Goal: Transaction & Acquisition: Purchase product/service

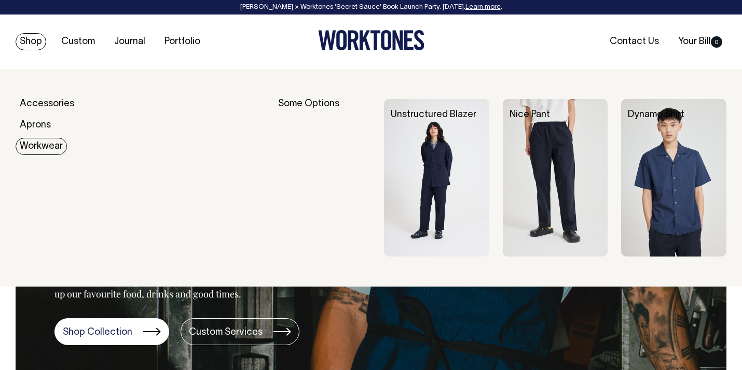
click at [40, 145] on link "Workwear" at bounding box center [41, 146] width 51 height 17
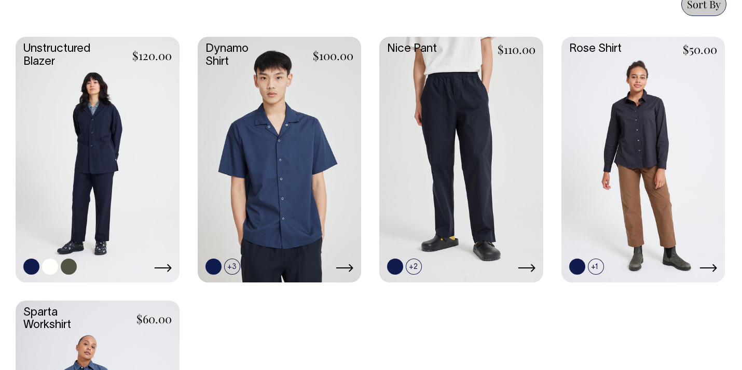
scroll to position [478, 0]
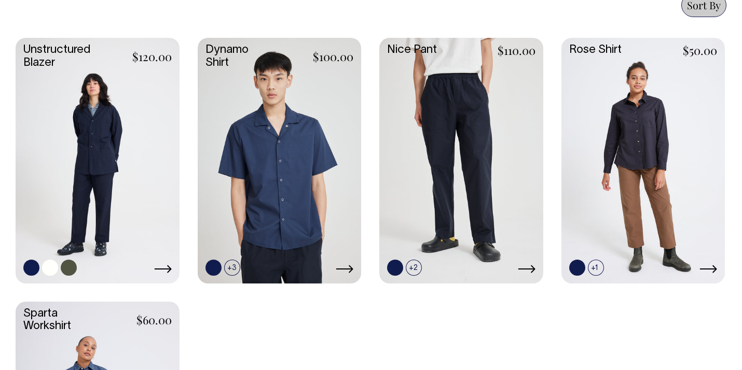
click at [96, 142] on link at bounding box center [98, 159] width 164 height 243
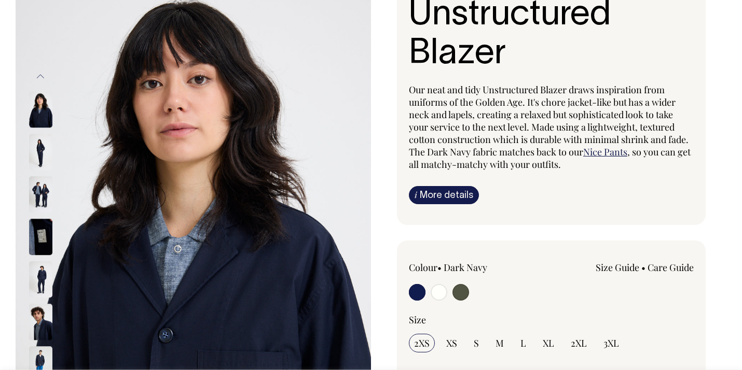
scroll to position [99, 0]
click at [34, 143] on img at bounding box center [40, 151] width 23 height 36
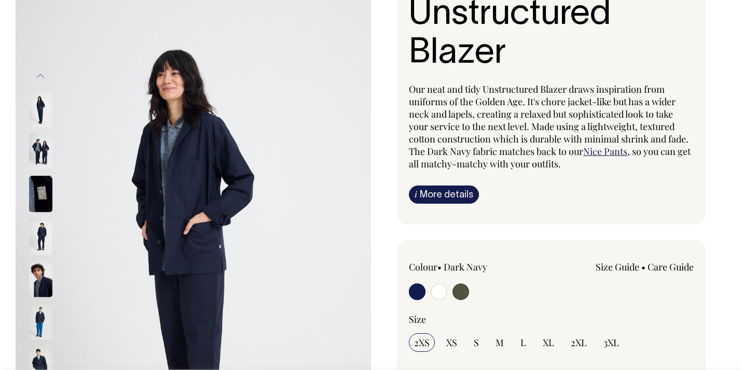
click at [43, 181] on img at bounding box center [40, 194] width 23 height 36
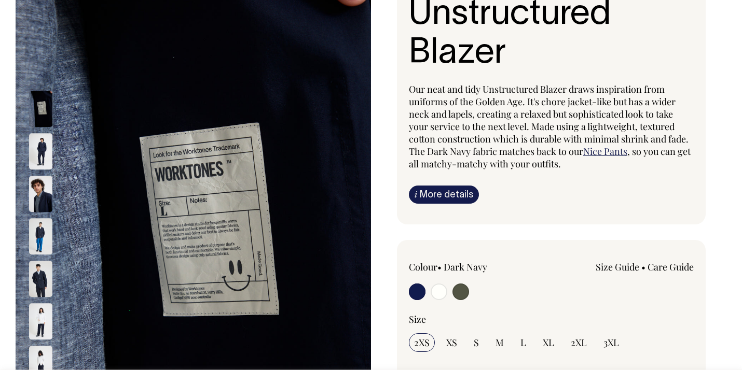
click at [39, 229] on img at bounding box center [40, 236] width 23 height 36
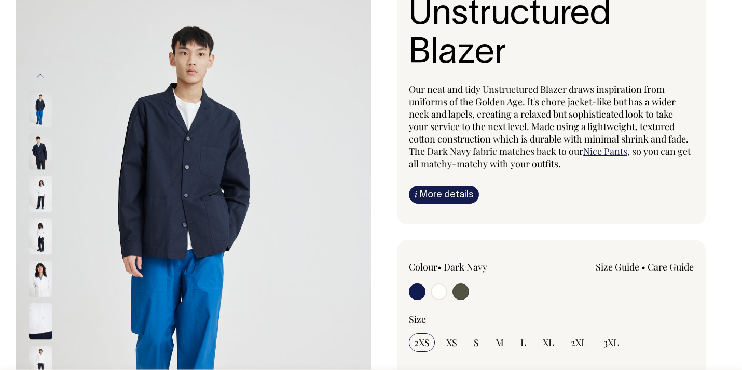
click at [45, 112] on img at bounding box center [40, 109] width 23 height 36
click at [41, 108] on img at bounding box center [40, 109] width 23 height 36
click at [41, 147] on img at bounding box center [40, 151] width 23 height 36
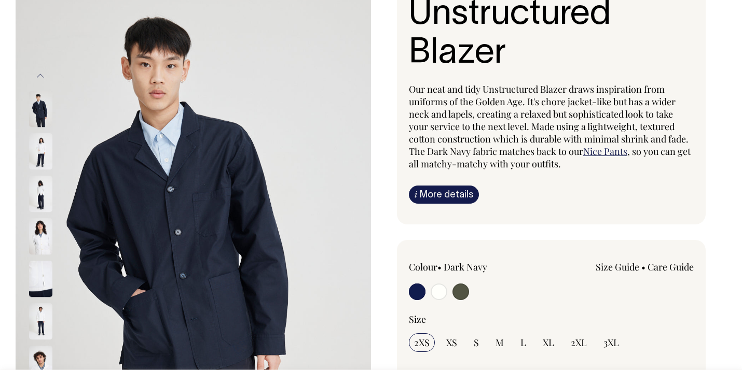
click at [41, 147] on img at bounding box center [40, 151] width 23 height 36
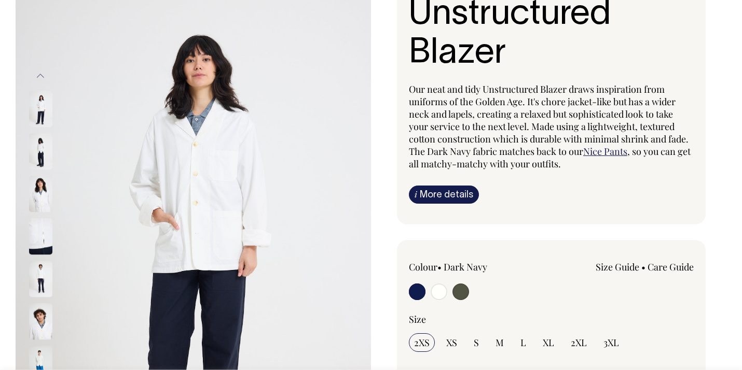
click at [43, 154] on img at bounding box center [40, 151] width 23 height 36
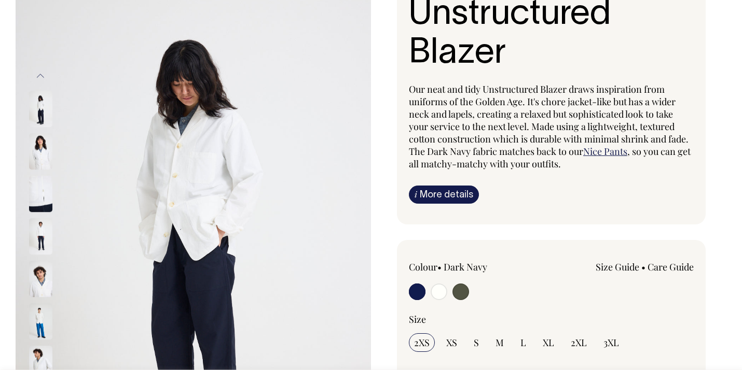
click at [43, 154] on img at bounding box center [40, 151] width 23 height 36
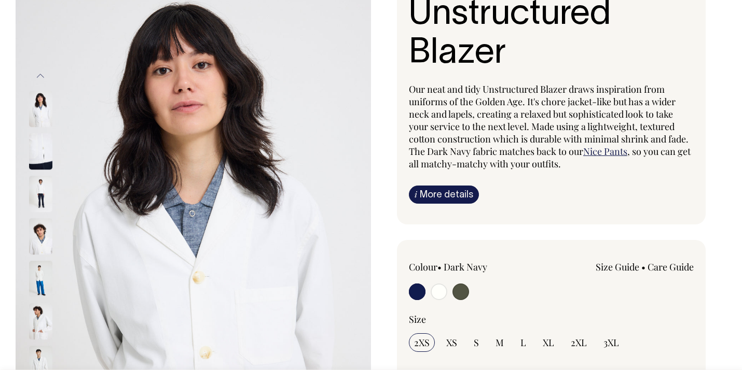
click at [43, 154] on img at bounding box center [40, 151] width 23 height 36
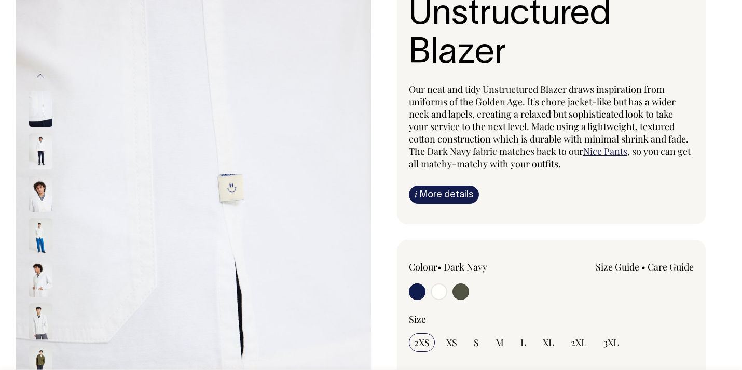
click at [42, 154] on img at bounding box center [40, 151] width 23 height 36
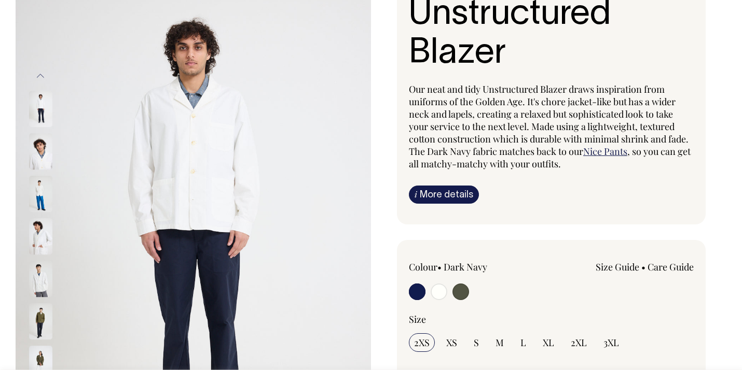
click at [42, 154] on img at bounding box center [40, 151] width 23 height 36
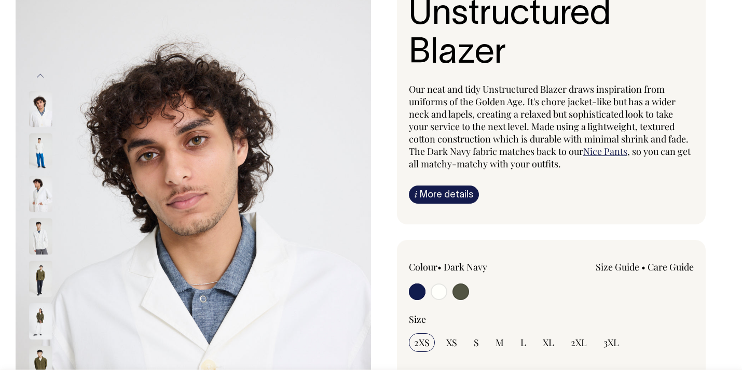
click at [43, 153] on img at bounding box center [40, 151] width 23 height 36
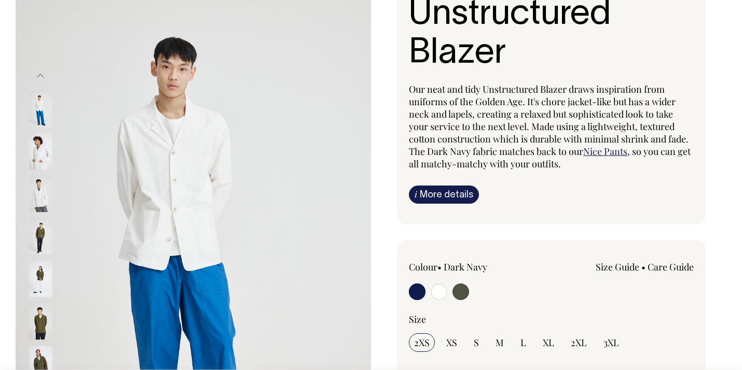
click at [43, 153] on img at bounding box center [40, 151] width 23 height 36
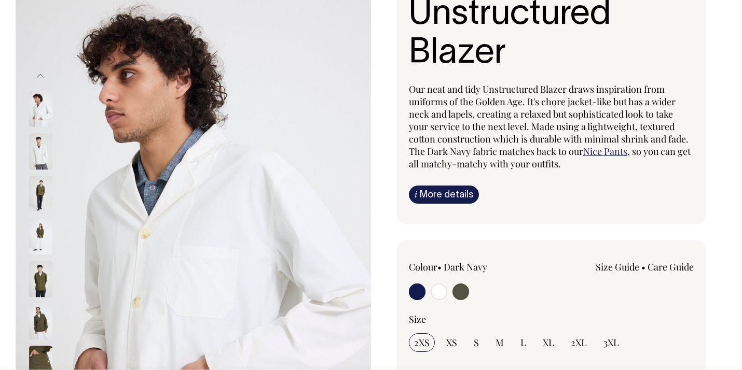
click at [43, 153] on img at bounding box center [40, 151] width 23 height 36
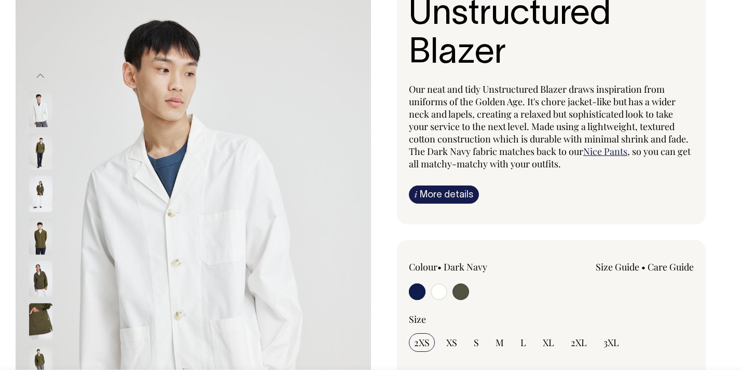
click at [43, 153] on img at bounding box center [40, 151] width 23 height 36
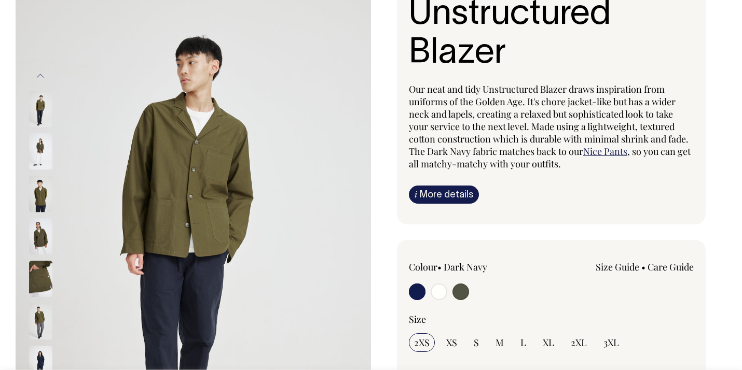
click at [43, 153] on img at bounding box center [40, 151] width 23 height 36
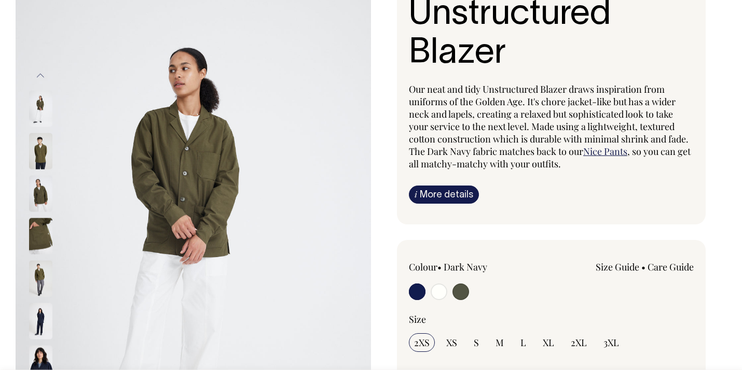
click at [43, 153] on img at bounding box center [40, 151] width 23 height 36
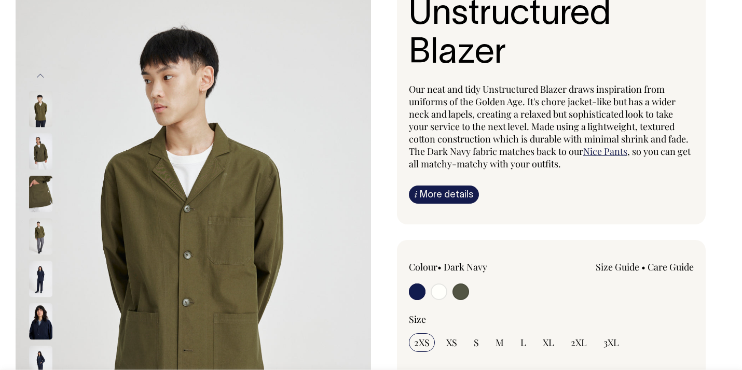
click at [43, 153] on img at bounding box center [40, 151] width 23 height 36
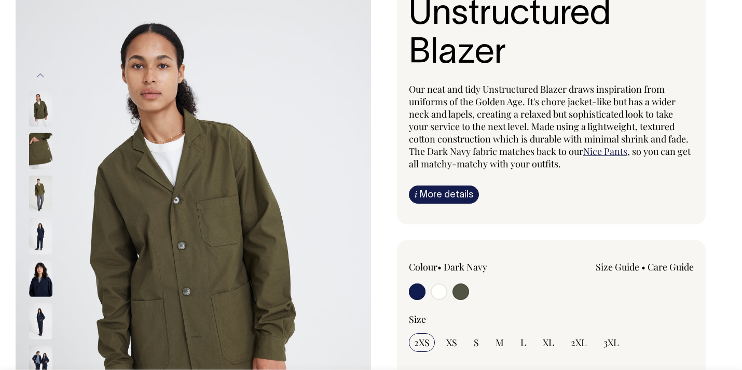
click at [43, 157] on img at bounding box center [40, 151] width 23 height 36
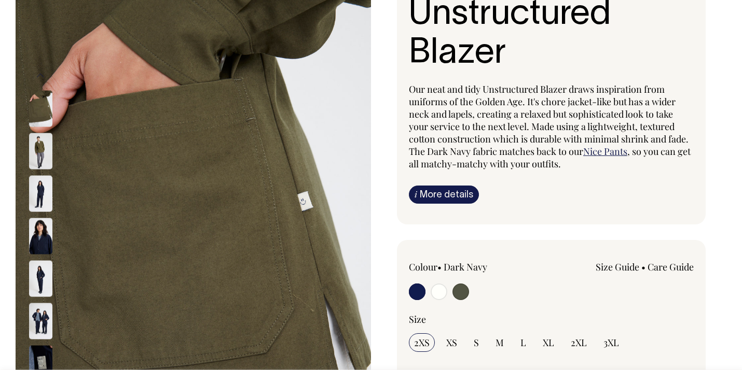
click at [43, 157] on img at bounding box center [40, 151] width 23 height 36
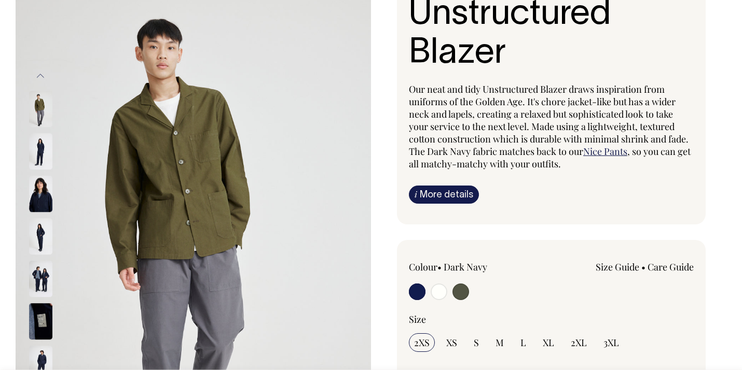
click at [43, 157] on img at bounding box center [40, 151] width 23 height 36
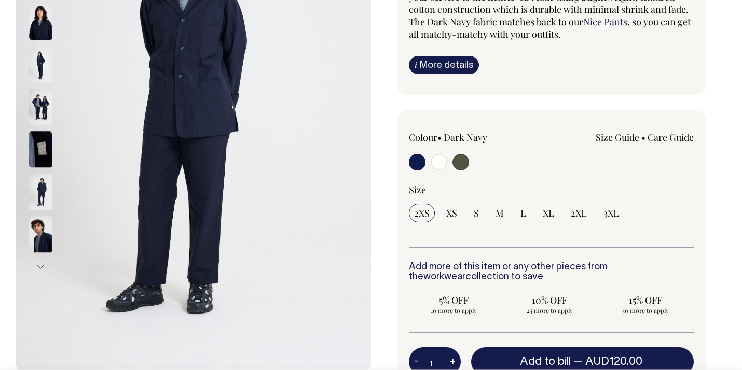
scroll to position [229, 0]
click at [438, 162] on input "radio" at bounding box center [439, 162] width 17 height 17
radio input "true"
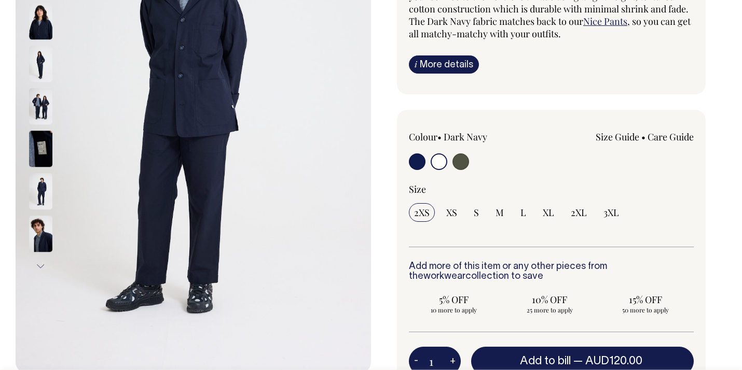
radio input "false"
radio input "true"
select select "Off-White"
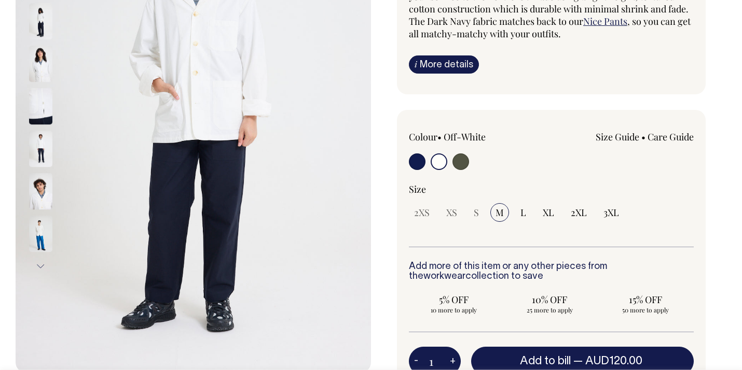
click at [463, 158] on input "radio" at bounding box center [460, 162] width 17 height 17
radio input "true"
select select "Olive"
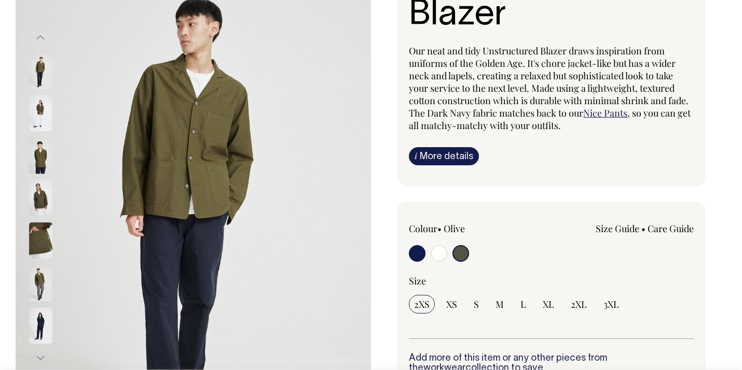
scroll to position [137, 0]
click at [448, 156] on link "i More details" at bounding box center [444, 157] width 70 height 18
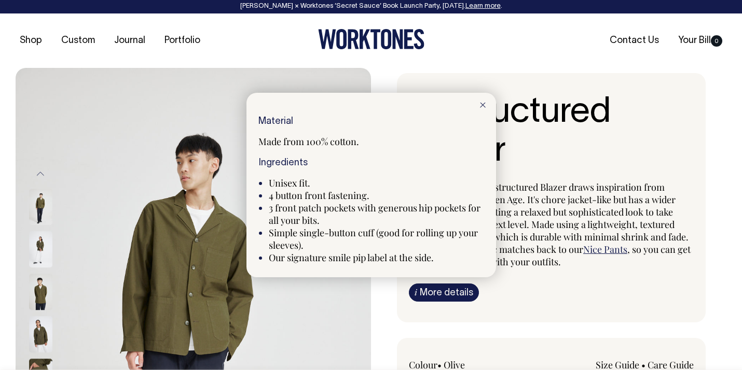
scroll to position [0, 0]
